Goal: Transaction & Acquisition: Purchase product/service

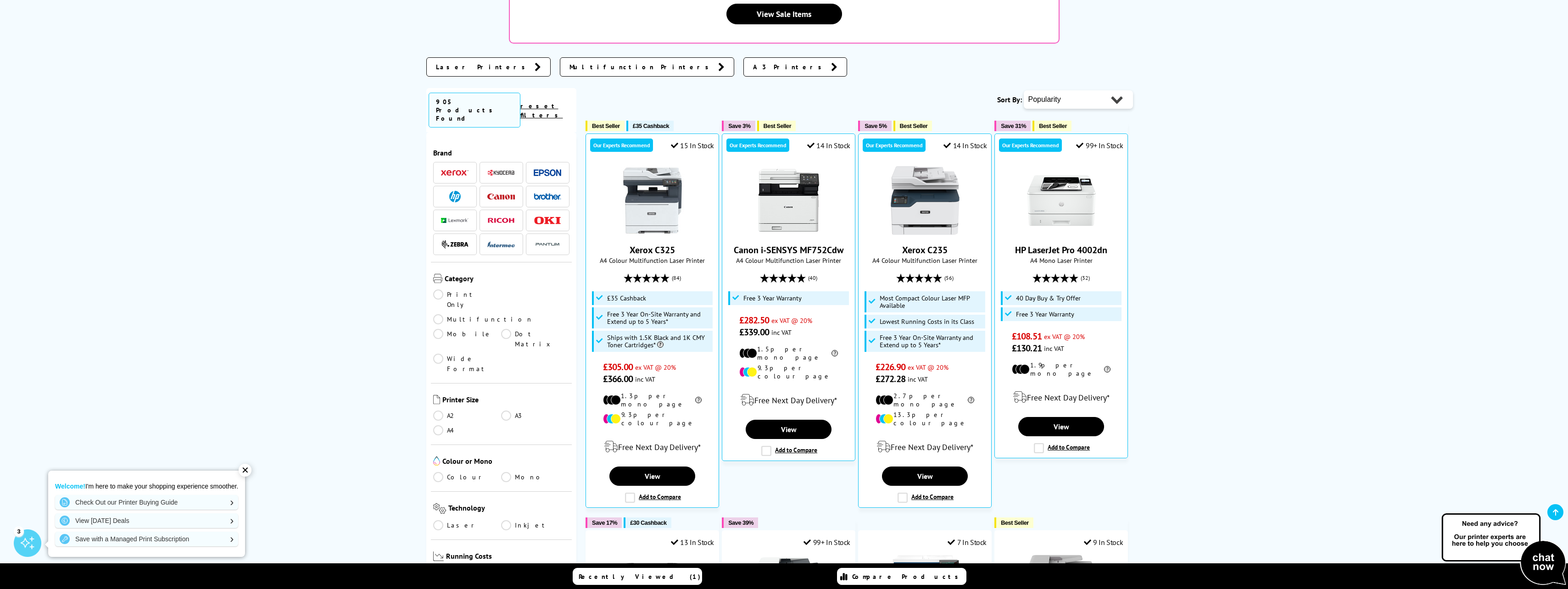
scroll to position [229, 0]
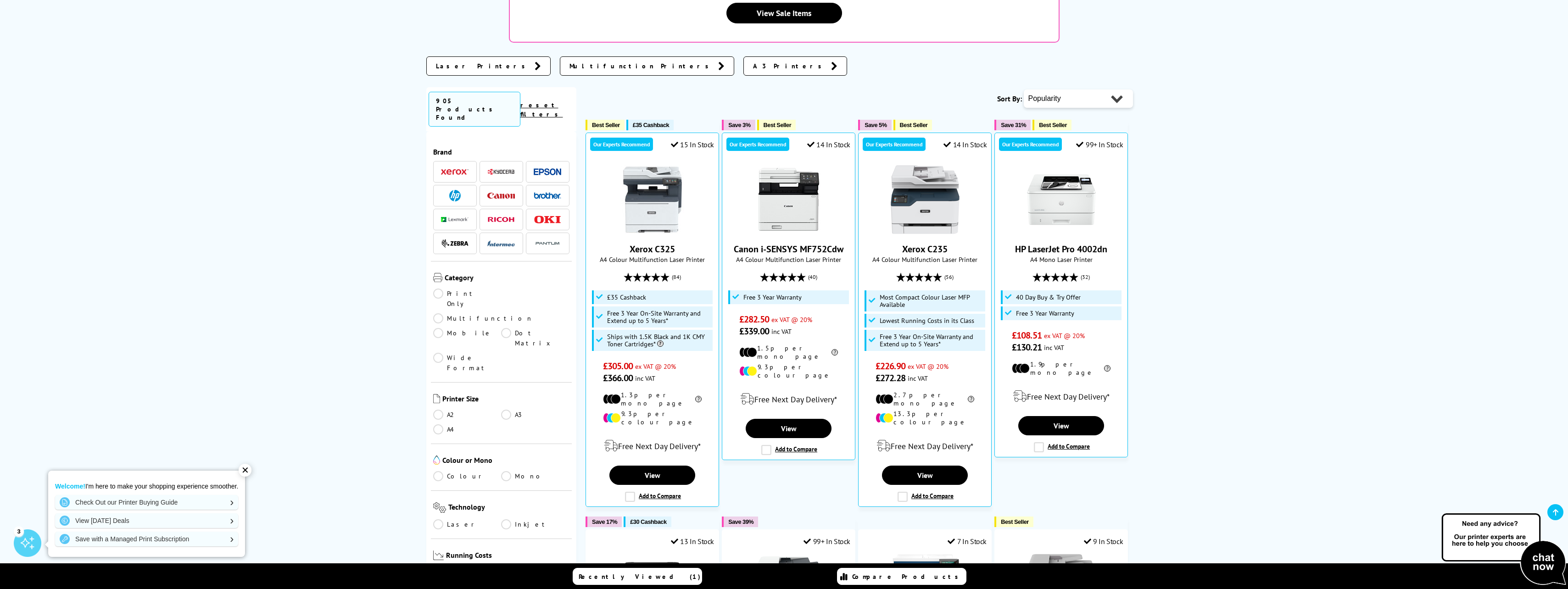
click at [504, 409] on link "A3" at bounding box center [536, 414] width 68 height 10
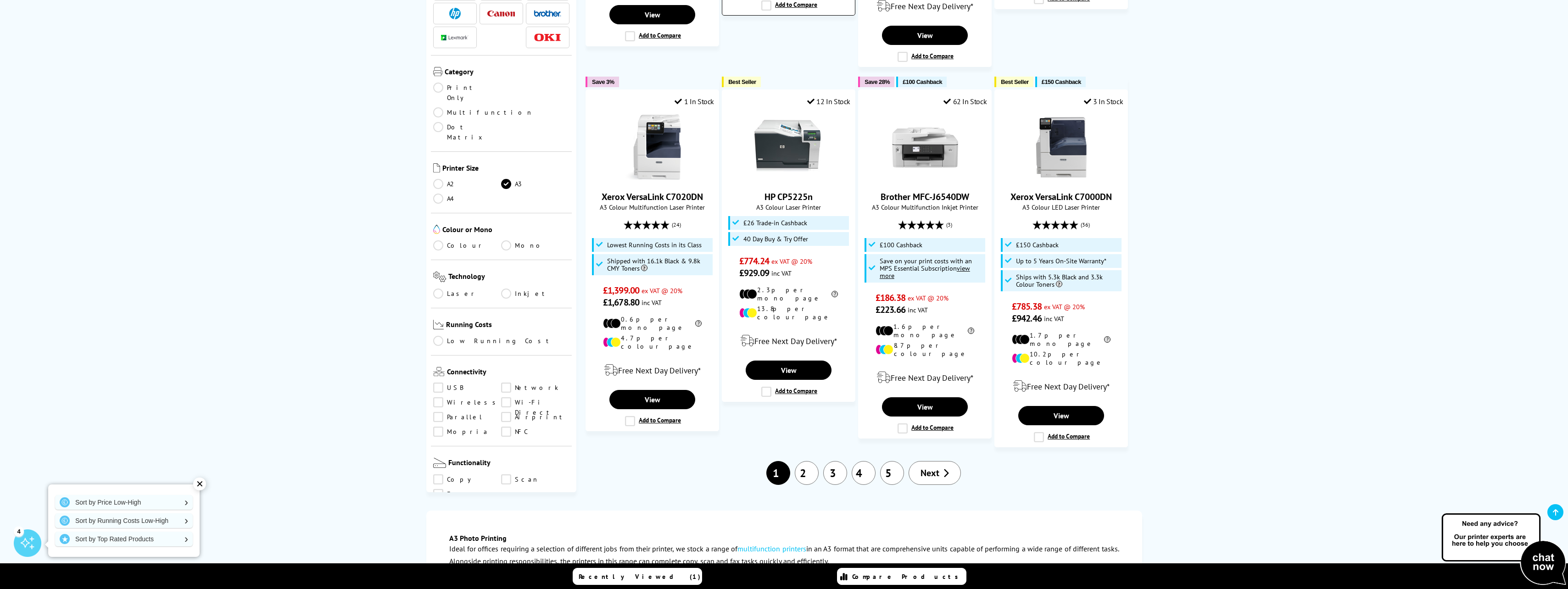
scroll to position [1009, 0]
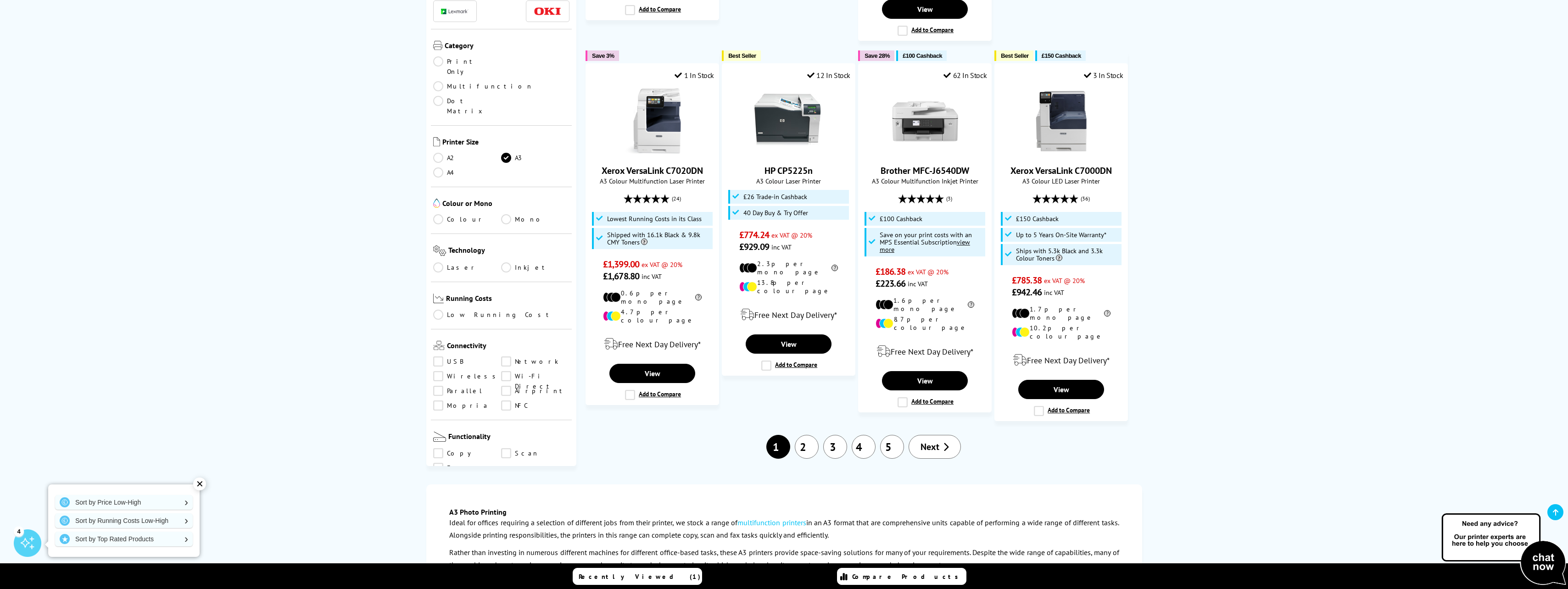
click at [814, 435] on link "2" at bounding box center [806, 447] width 24 height 24
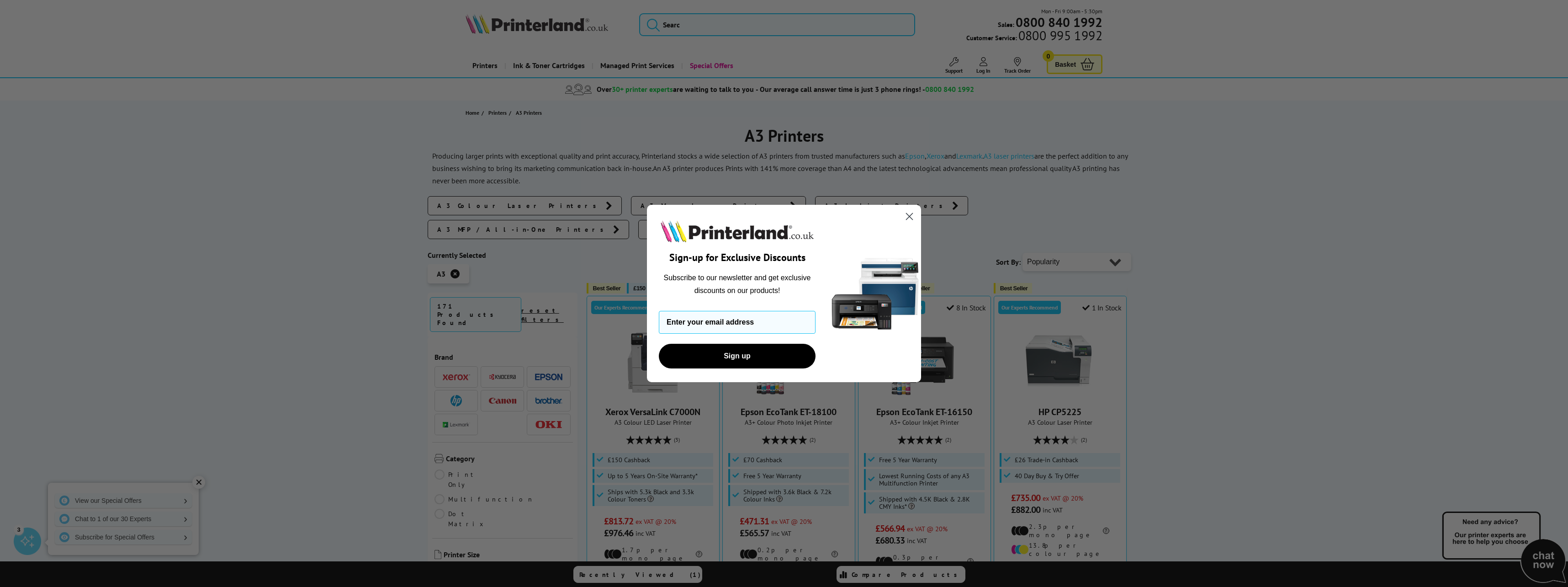
click at [911, 219] on circle "Close dialog" at bounding box center [909, 216] width 15 height 15
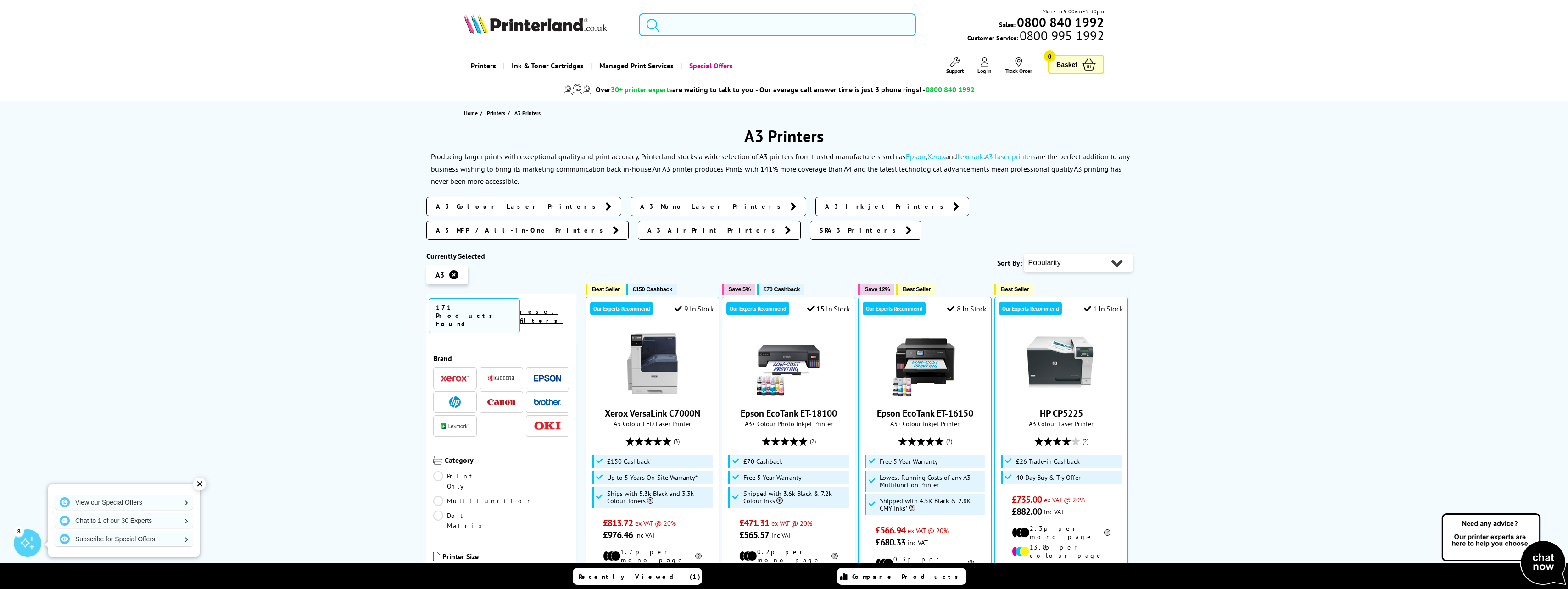
click at [690, 25] on input "search" at bounding box center [777, 25] width 277 height 23
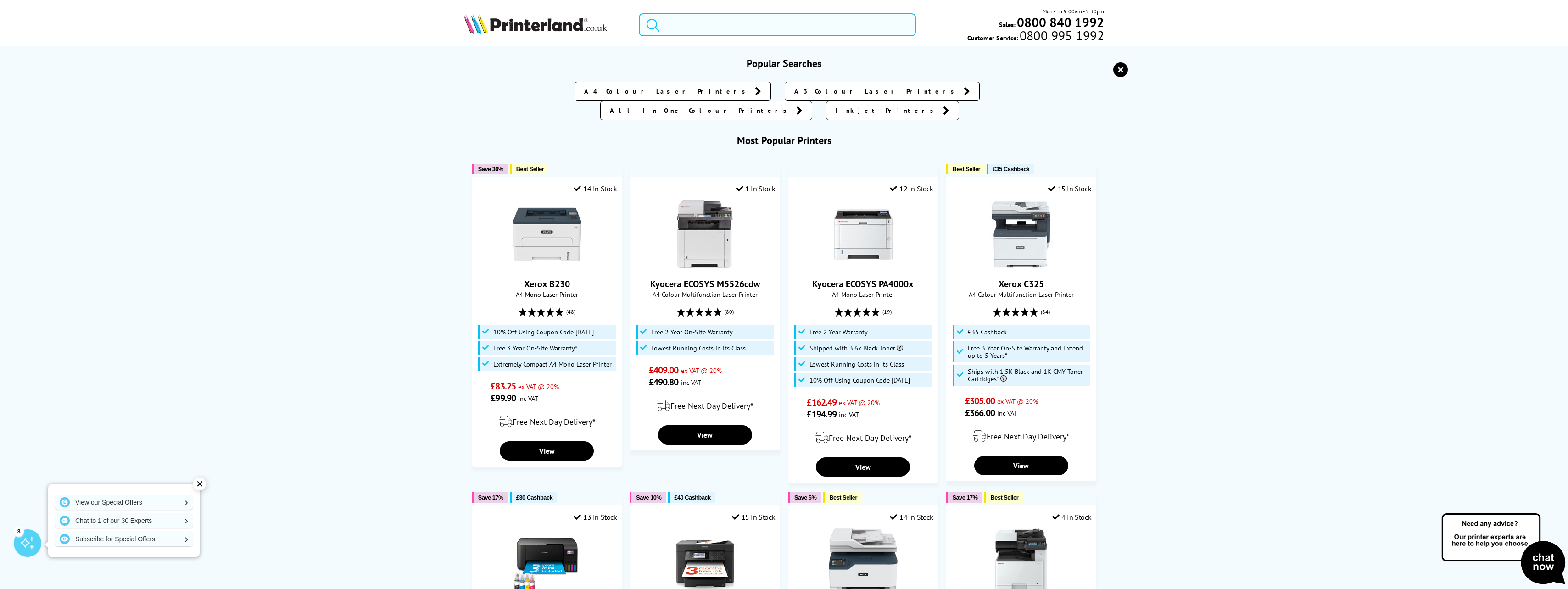
paste input "Xerox C325 A4 Colour Multifunction Laser Printer - C325V_DNI"
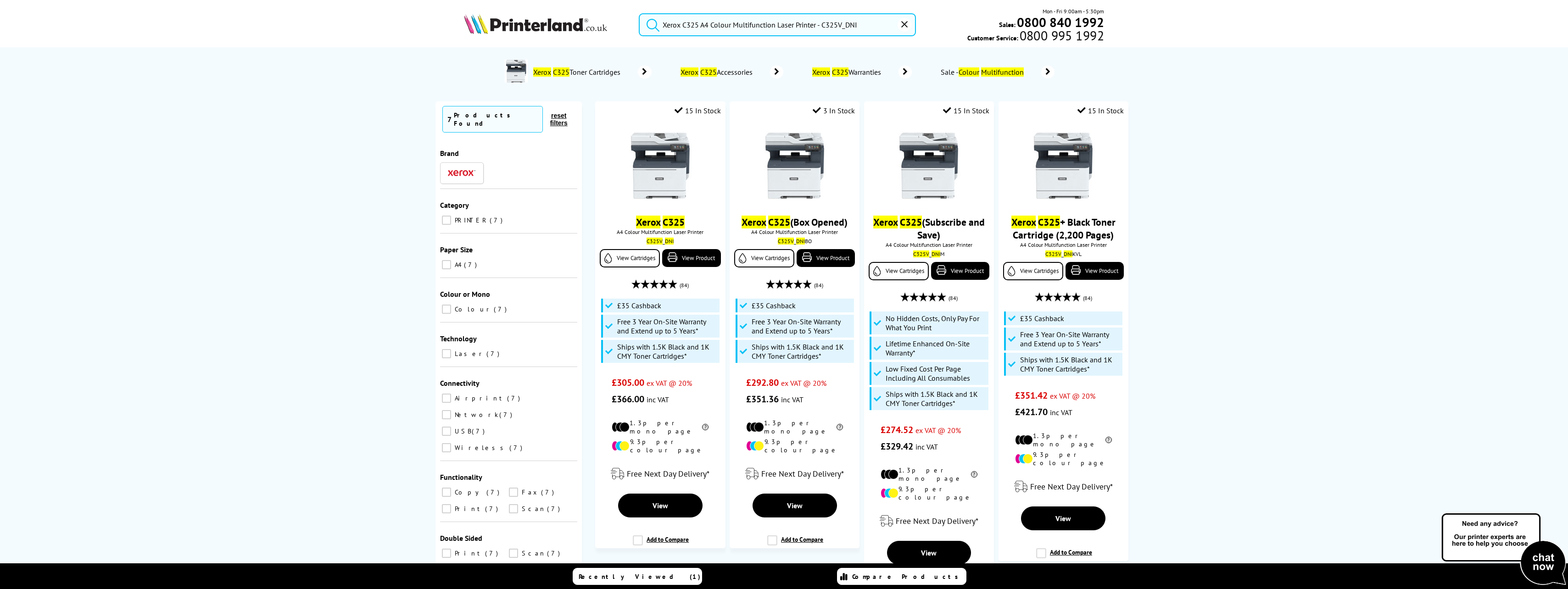
type input "Xerox C325 A4 Colour Multifunction Laser Printer - C325V_DNI"
click at [639, 13] on button "submit" at bounding box center [651, 23] width 23 height 20
click at [626, 258] on link "View Cartridges" at bounding box center [630, 258] width 60 height 18
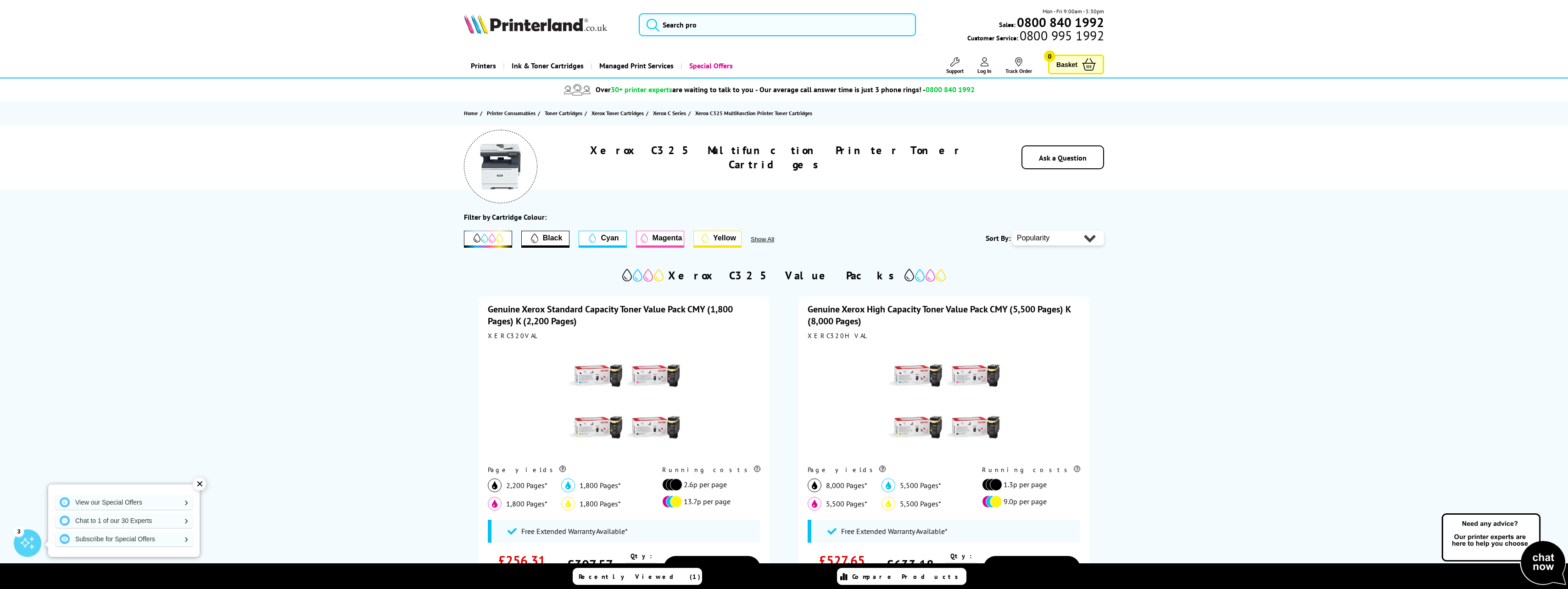
scroll to position [92, 0]
